Goal: Task Accomplishment & Management: Manage account settings

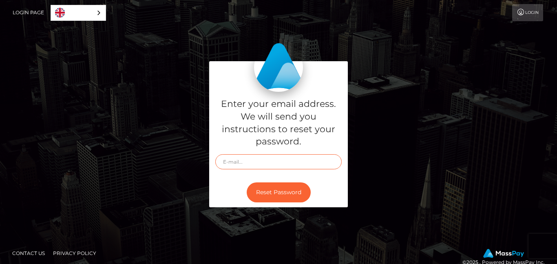
drag, startPoint x: 0, startPoint y: 0, endPoint x: 289, endPoint y: 207, distance: 355.2
click at [289, 207] on div "Enter your email address. We will send you instructions to reset your password.…" at bounding box center [278, 134] width 139 height 146
click at [257, 164] on input "text" at bounding box center [278, 161] width 126 height 15
type input "[EMAIL_ADDRESS][DOMAIN_NAME]"
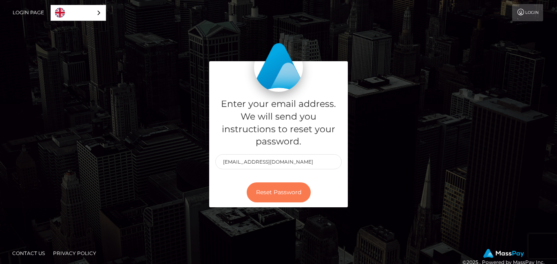
click at [278, 197] on button "Reset Password" at bounding box center [279, 192] width 64 height 20
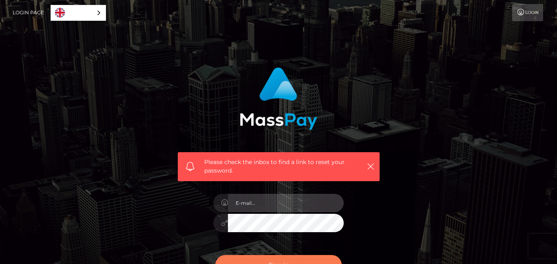
type input "[EMAIL_ADDRESS][DOMAIN_NAME]"
click at [277, 258] on button "Sign in" at bounding box center [278, 265] width 126 height 20
